Goal: Task Accomplishment & Management: Manage account settings

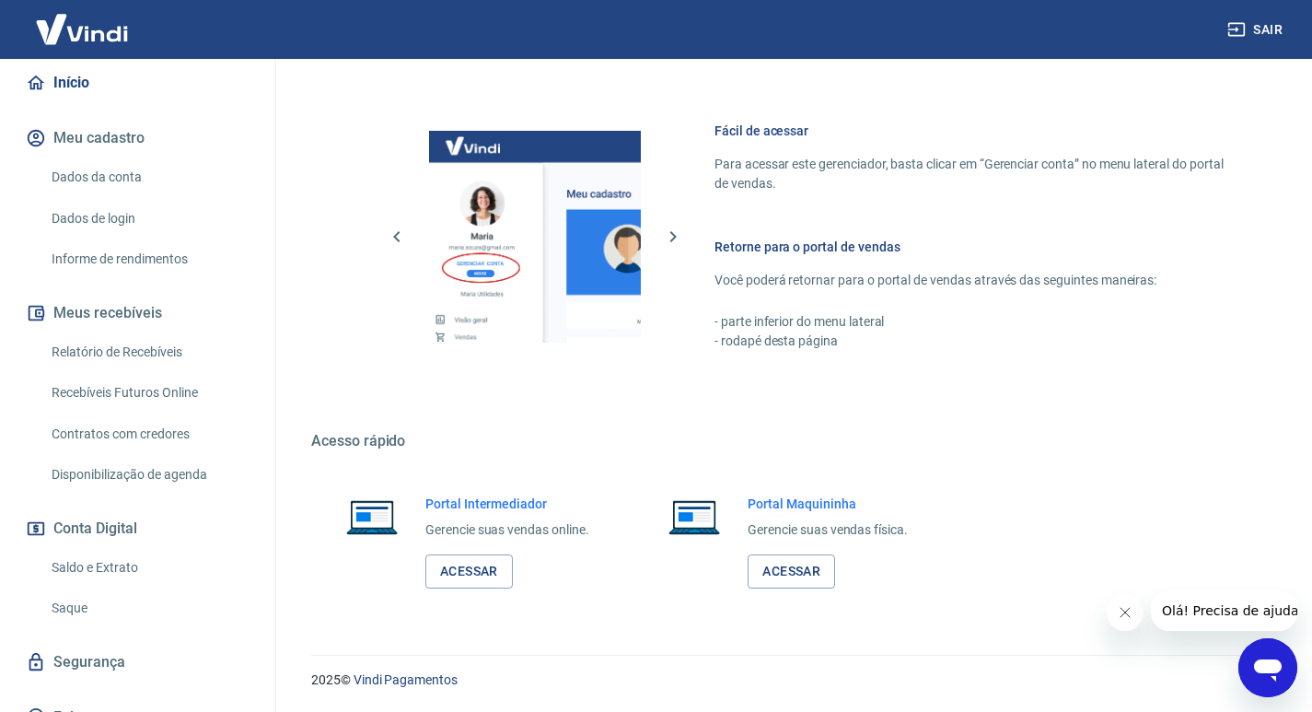
scroll to position [102, 0]
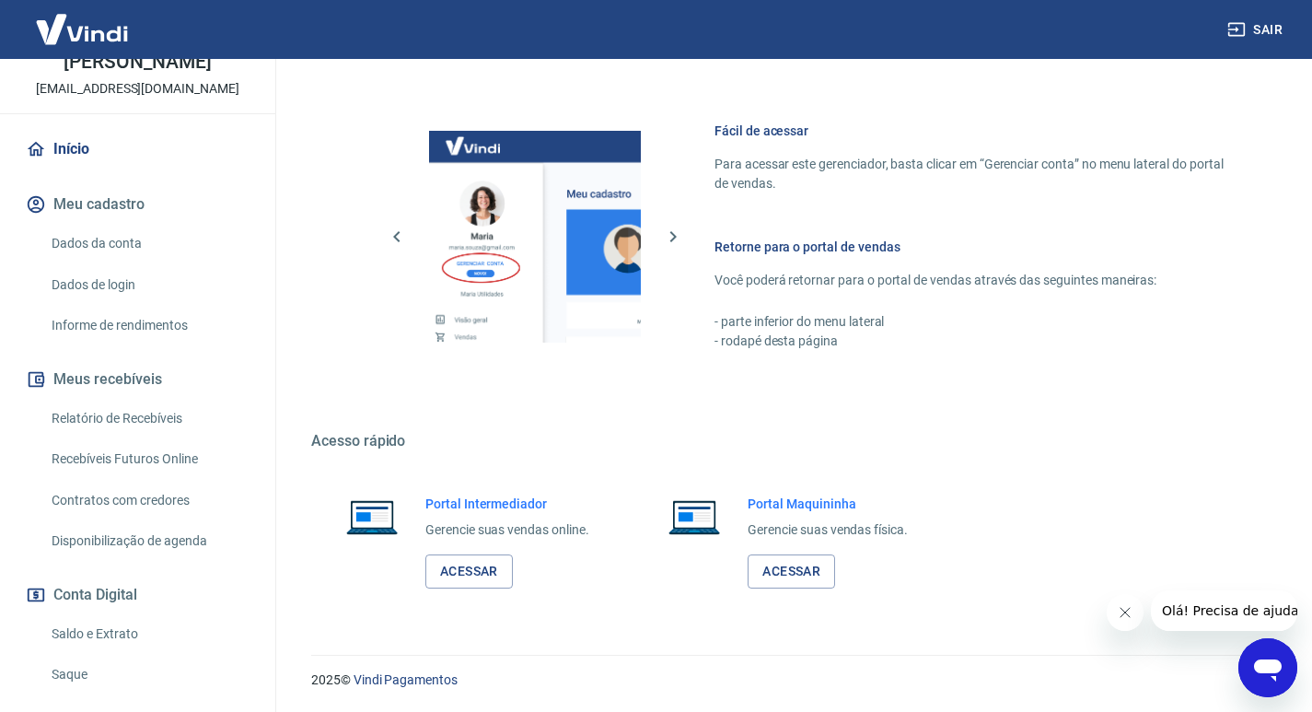
drag, startPoint x: 106, startPoint y: 499, endPoint x: 259, endPoint y: 162, distance: 370.0
click at [259, 162] on div "Início Meu cadastro Dados da conta Dados de login Informe de rendimentos Meus r…" at bounding box center [137, 466] width 275 height 675
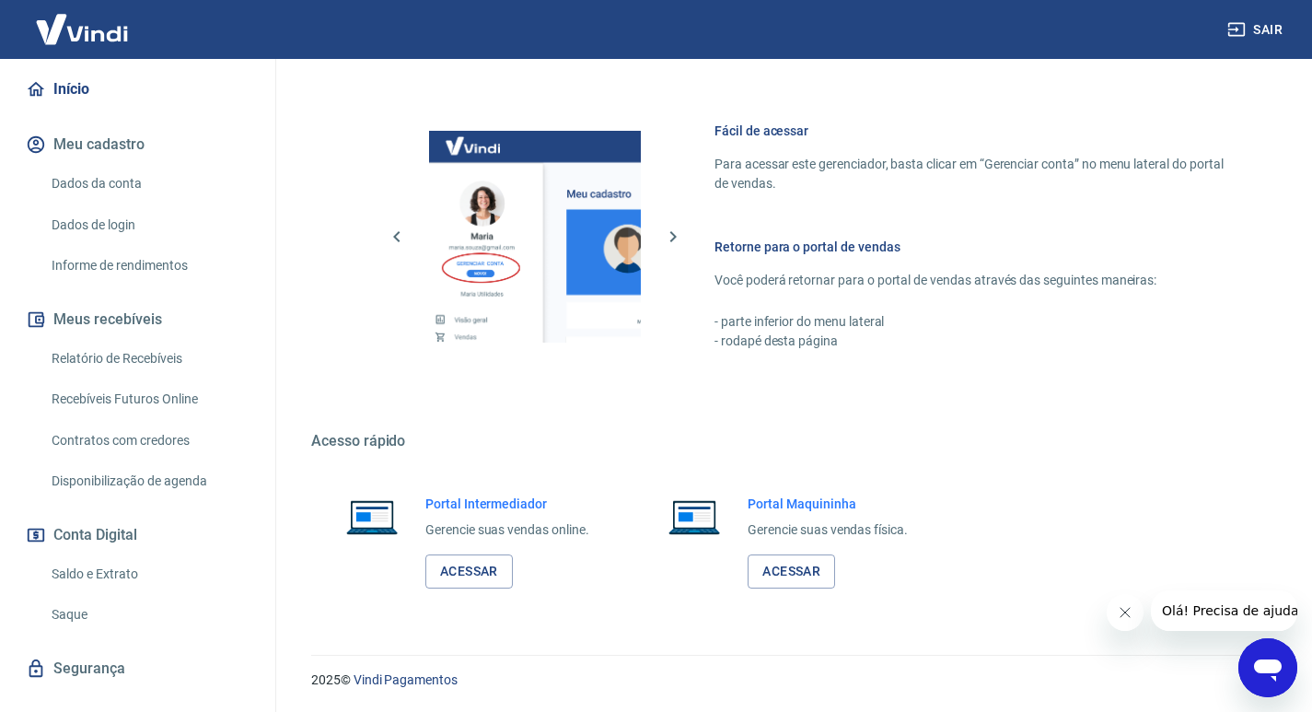
scroll to position [194, 0]
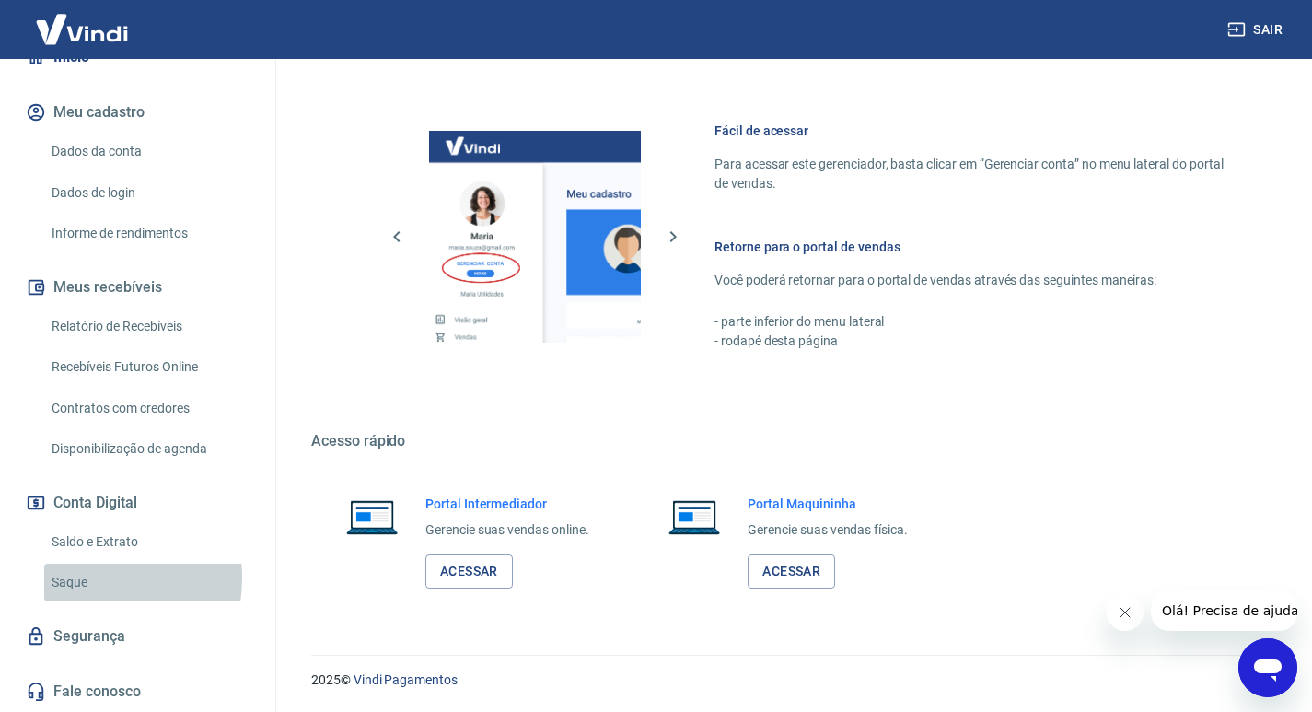
click at [72, 577] on link "Saque" at bounding box center [148, 582] width 209 height 38
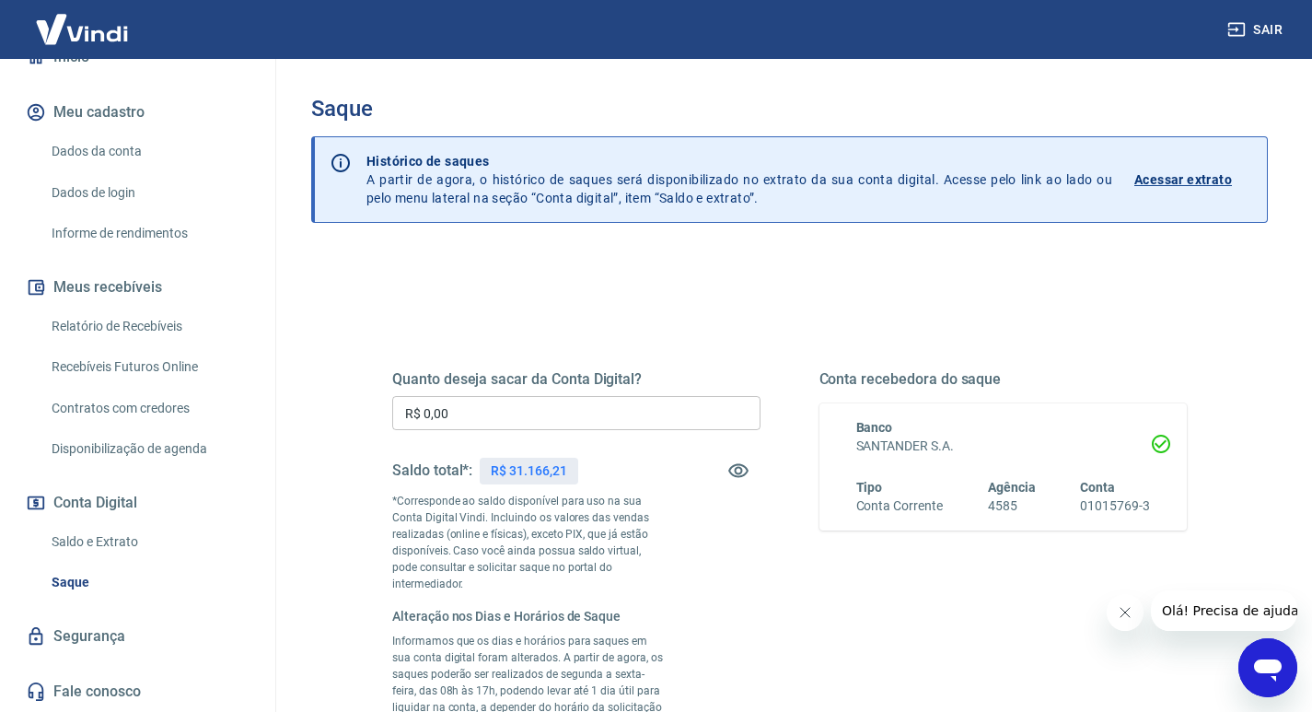
click at [106, 539] on link "Saldo e Extrato" at bounding box center [148, 542] width 209 height 38
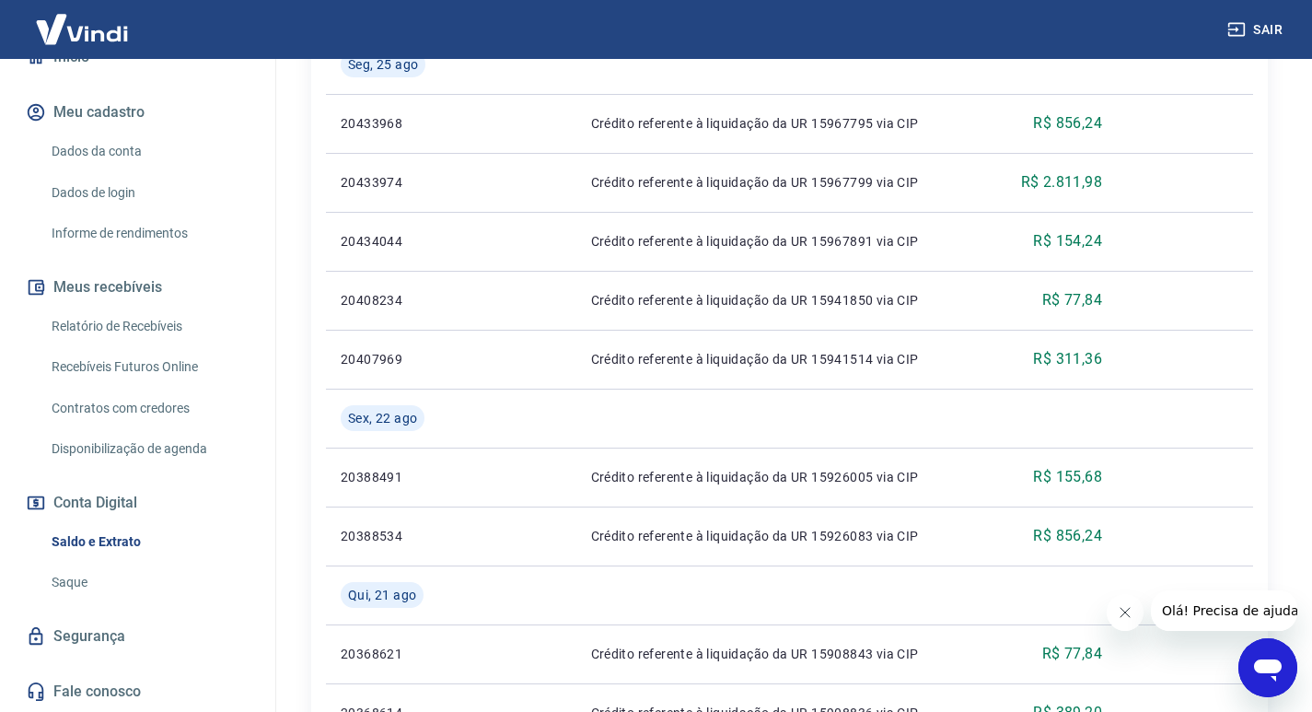
scroll to position [552, 0]
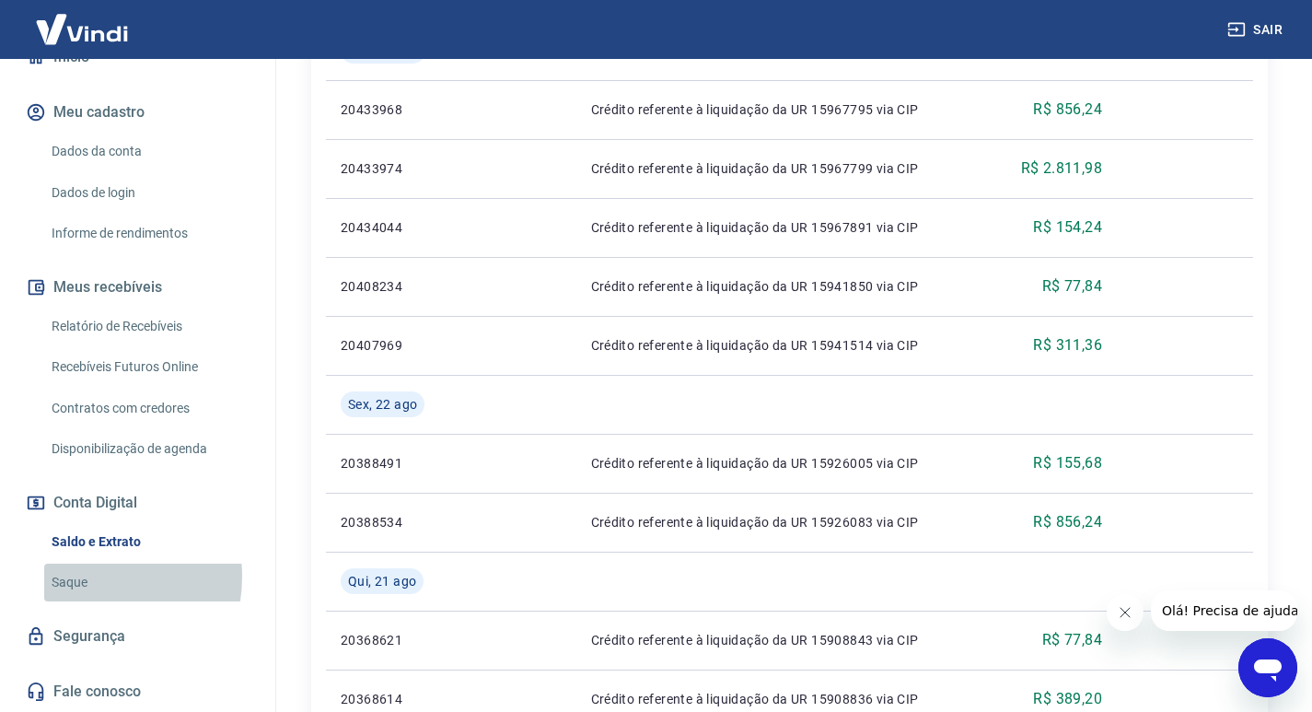
click at [78, 576] on link "Saque" at bounding box center [148, 582] width 209 height 38
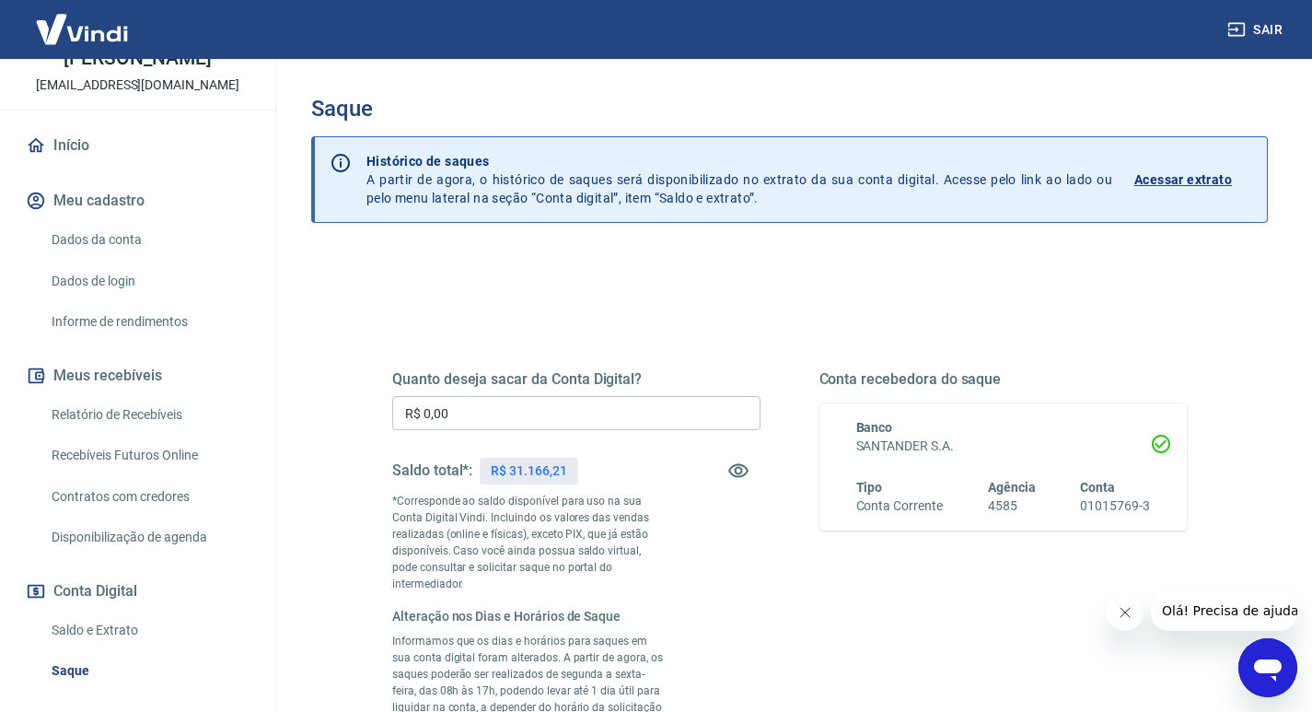
scroll to position [102, 0]
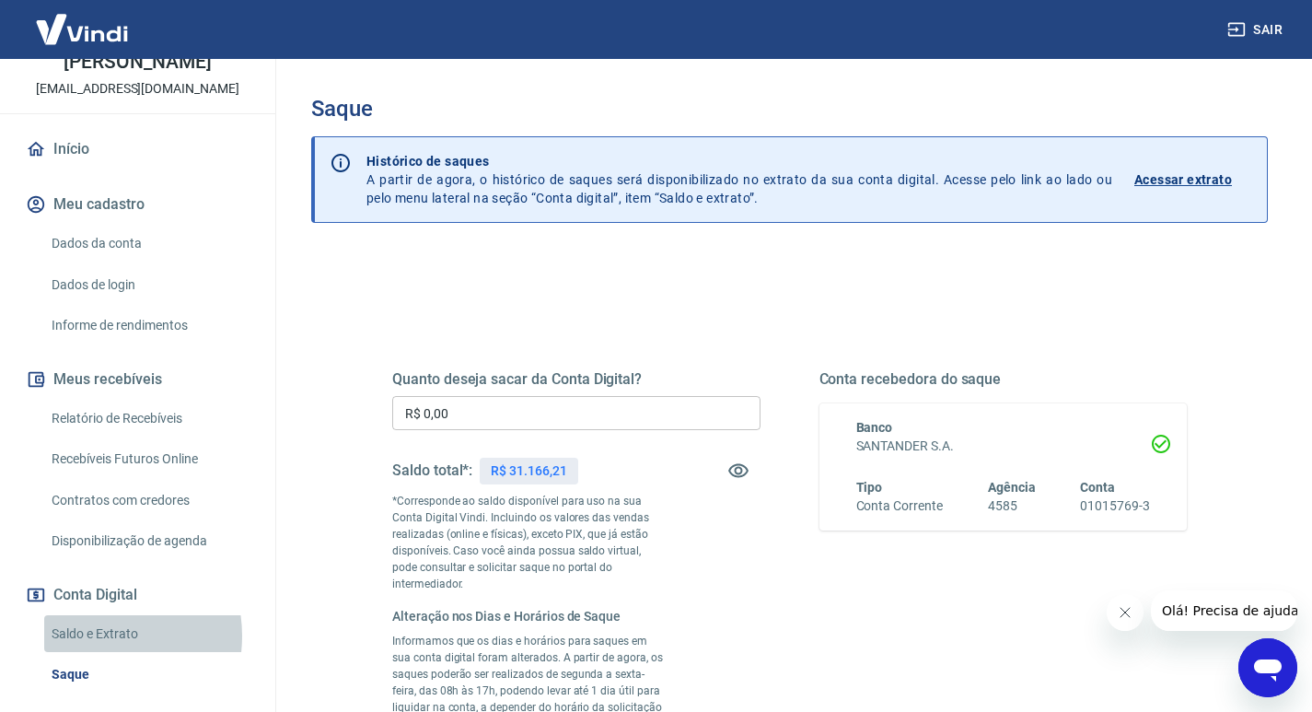
click at [89, 635] on link "Saldo e Extrato" at bounding box center [148, 634] width 209 height 38
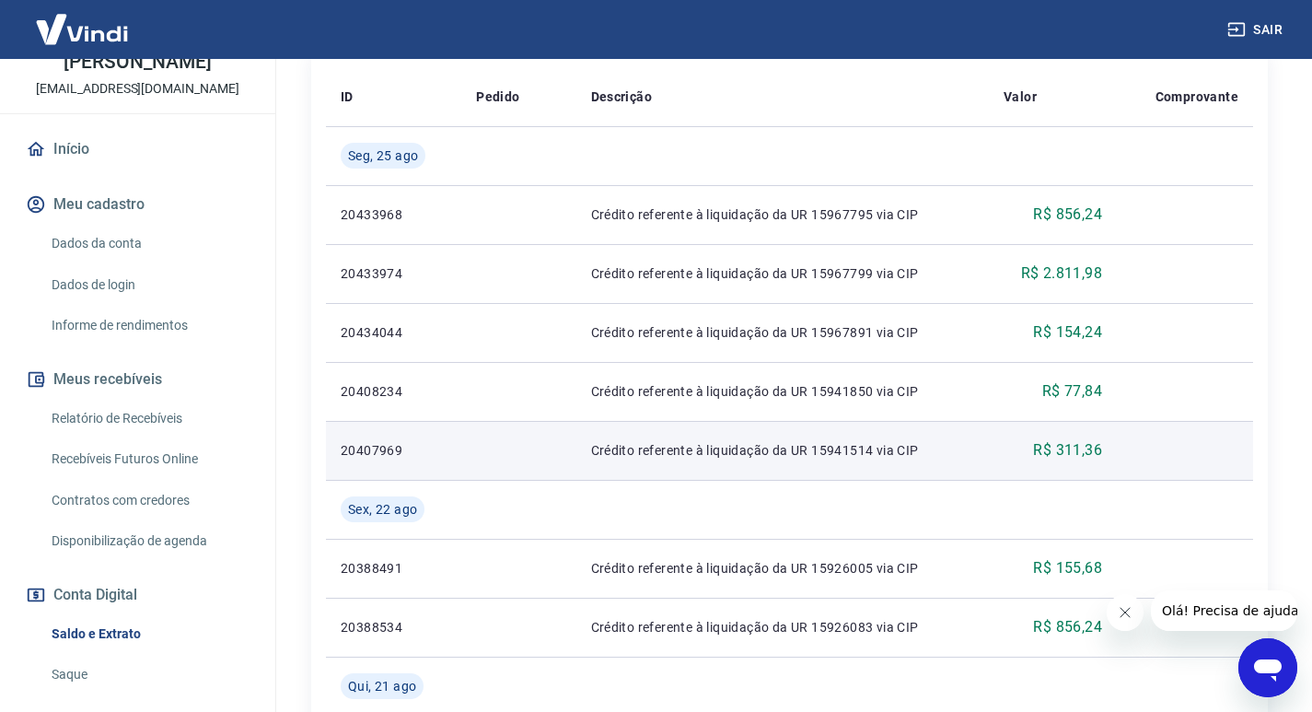
scroll to position [92, 0]
